Goal: Find contact information: Find contact information

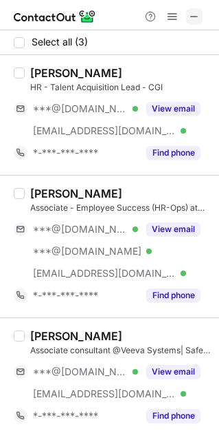
click at [195, 19] on span at bounding box center [194, 16] width 11 height 11
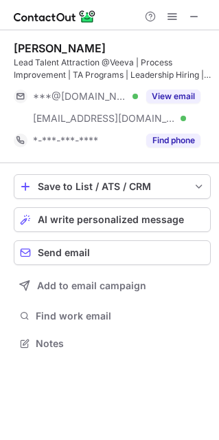
scroll to position [333, 219]
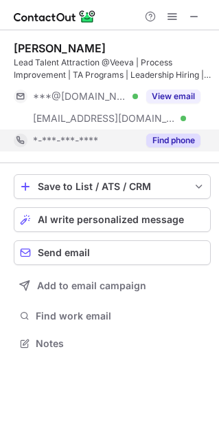
click at [171, 142] on button "Find phone" at bounding box center [174, 140] width 54 height 14
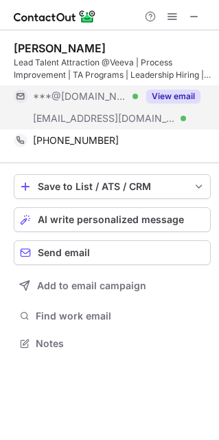
click at [180, 98] on button "View email" at bounding box center [174, 96] width 54 height 14
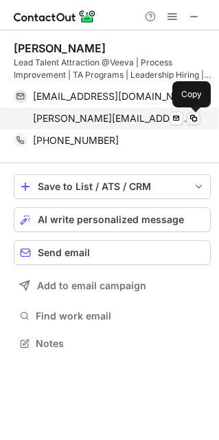
click at [189, 118] on span at bounding box center [193, 118] width 11 height 11
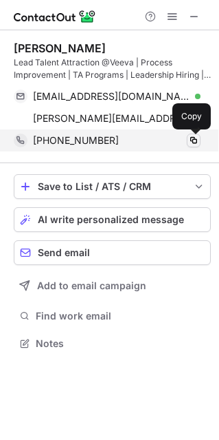
click at [189, 139] on span at bounding box center [193, 140] width 11 height 11
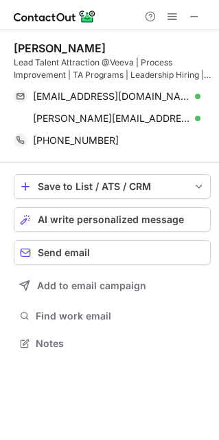
scroll to position [333, 219]
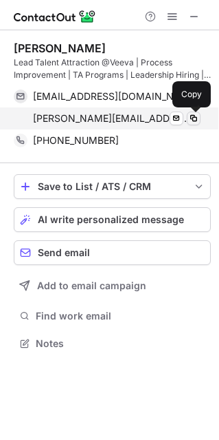
click at [193, 118] on span at bounding box center [193, 118] width 11 height 11
